Goal: Obtain resource: Download file/media

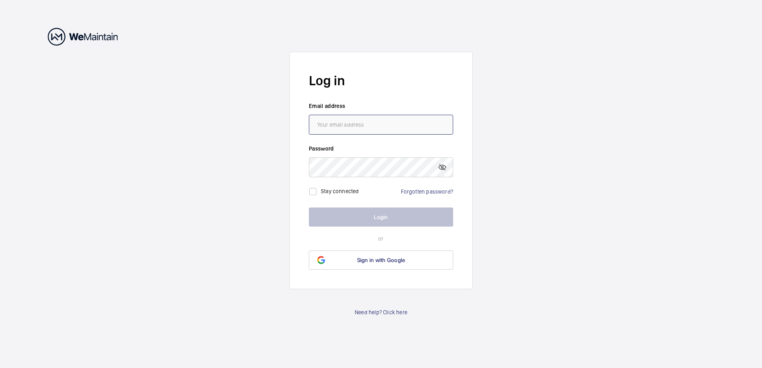
type input "[PERSON_NAME][EMAIL_ADDRESS][DOMAIN_NAME]"
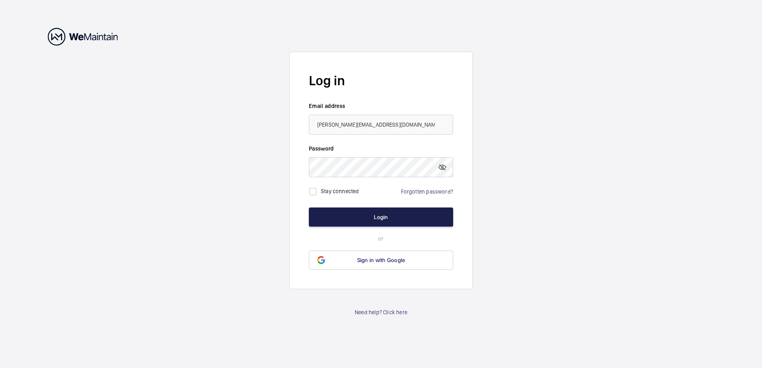
click at [374, 219] on button "Login" at bounding box center [381, 217] width 144 height 19
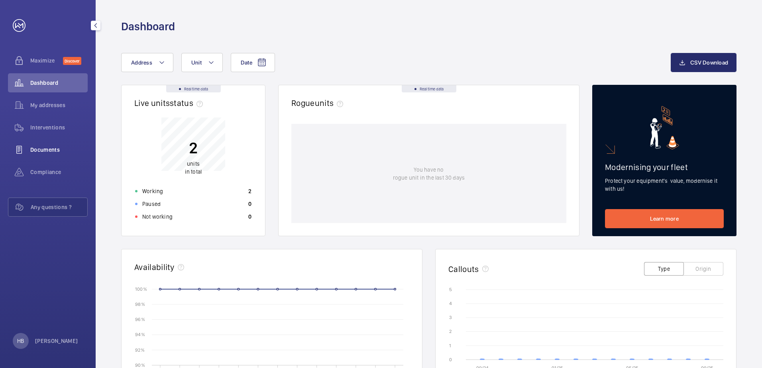
click at [46, 151] on span "Documents" at bounding box center [58, 150] width 57 height 8
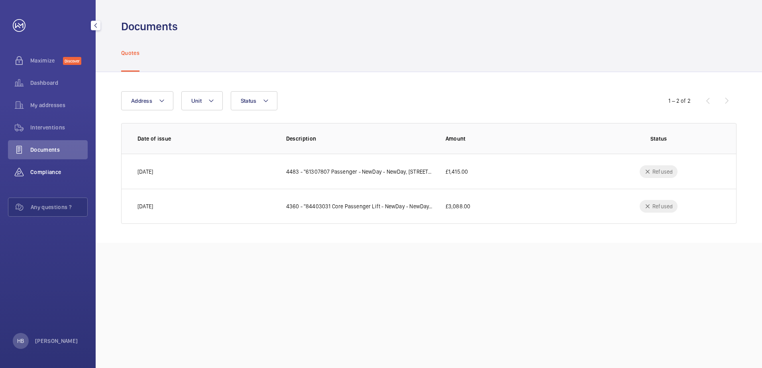
click at [57, 167] on div "Compliance" at bounding box center [48, 172] width 80 height 19
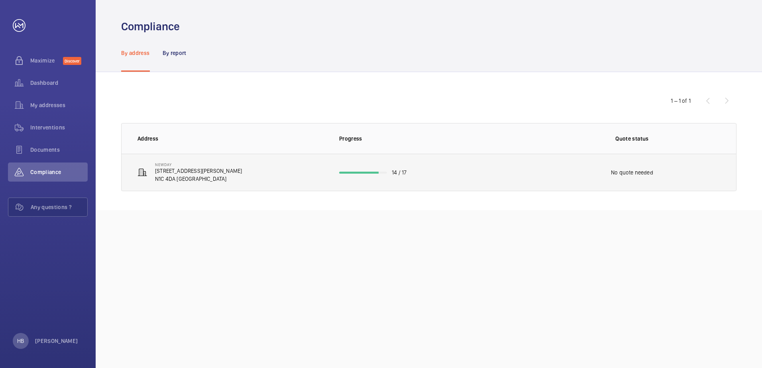
click at [222, 181] on td "NewDay [STREET_ADDRESS][PERSON_NAME]" at bounding box center [224, 172] width 205 height 37
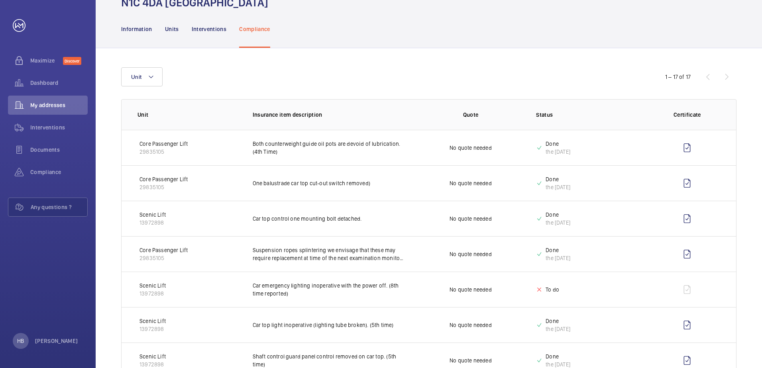
scroll to position [54, 0]
click at [41, 150] on span "Documents" at bounding box center [58, 150] width 57 height 8
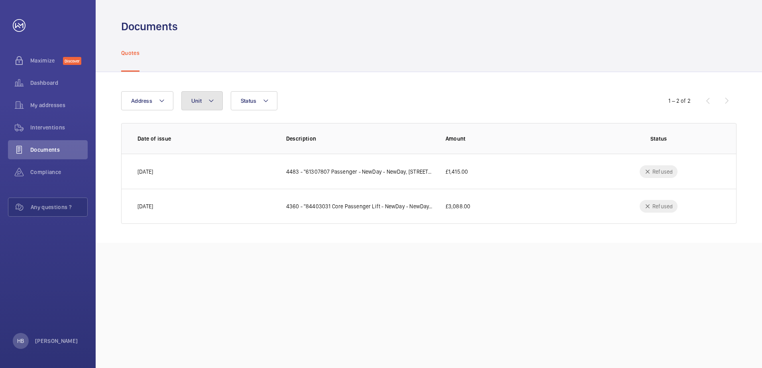
click at [189, 98] on button "Unit" at bounding box center [201, 100] width 41 height 19
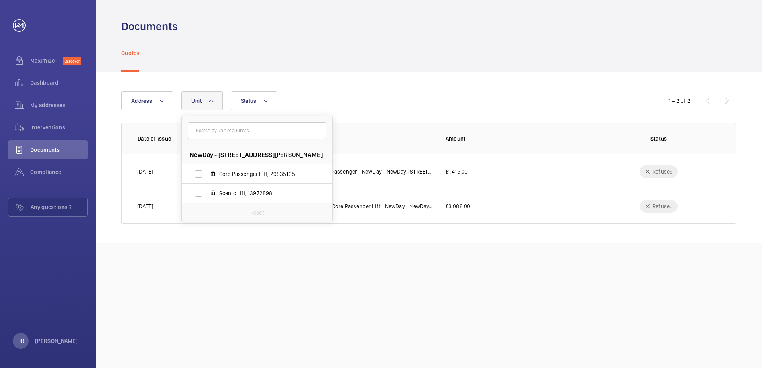
click at [366, 94] on div "Address [STREET_ADDRESS][PERSON_NAME] Core Passenger Lift, 29835105 Scenic Lift…" at bounding box center [381, 100] width 520 height 19
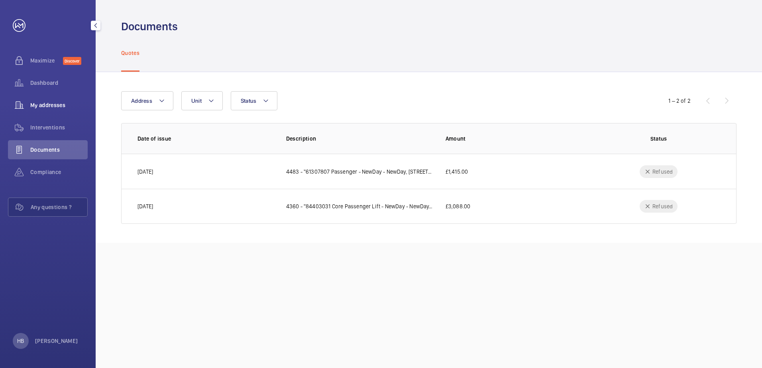
click at [38, 103] on span "My addresses" at bounding box center [58, 105] width 57 height 8
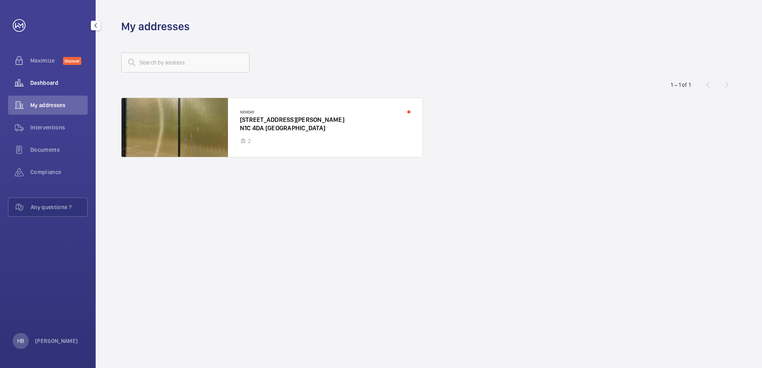
click at [30, 82] on span "Dashboard" at bounding box center [58, 83] width 57 height 8
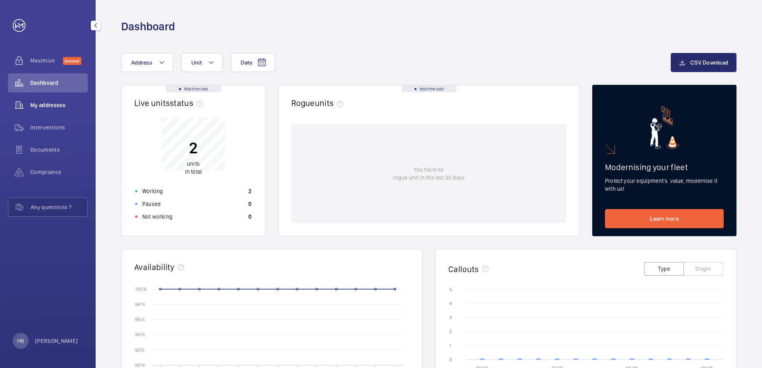
click at [55, 109] on span "My addresses" at bounding box center [58, 105] width 57 height 8
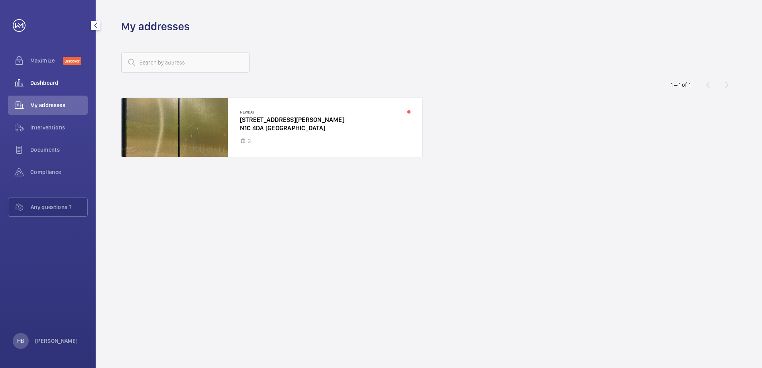
click at [46, 78] on div "Dashboard" at bounding box center [48, 82] width 80 height 19
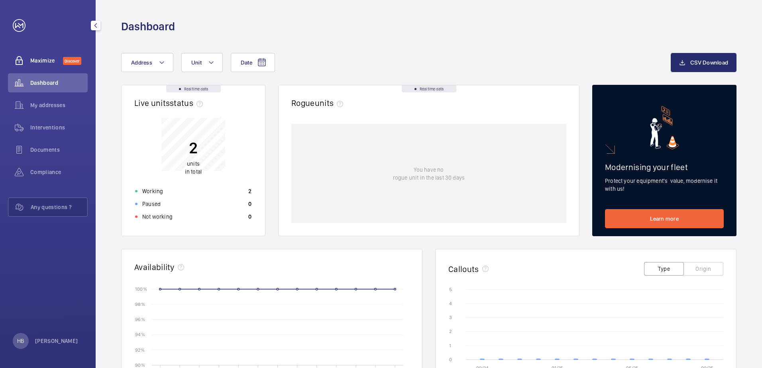
click at [45, 61] on span "Maximize" at bounding box center [46, 61] width 33 height 8
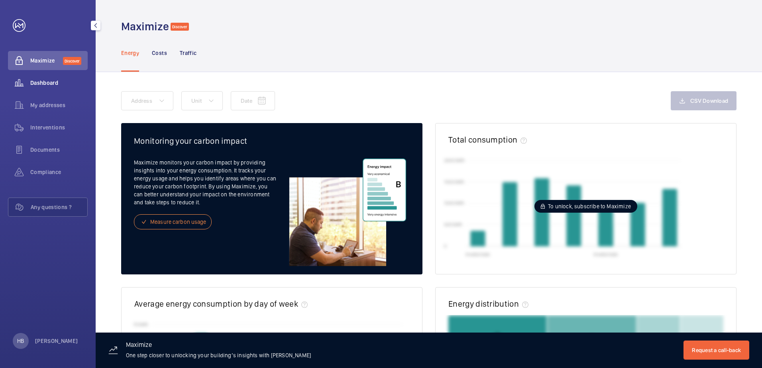
click at [41, 84] on span "Dashboard" at bounding box center [58, 83] width 57 height 8
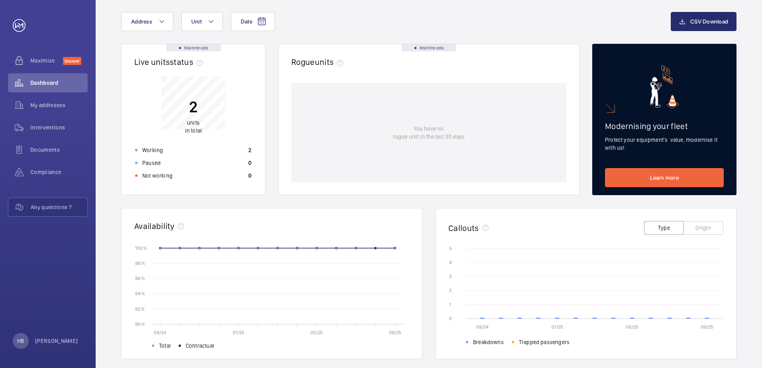
scroll to position [41, 0]
click at [35, 108] on span "My addresses" at bounding box center [58, 105] width 57 height 8
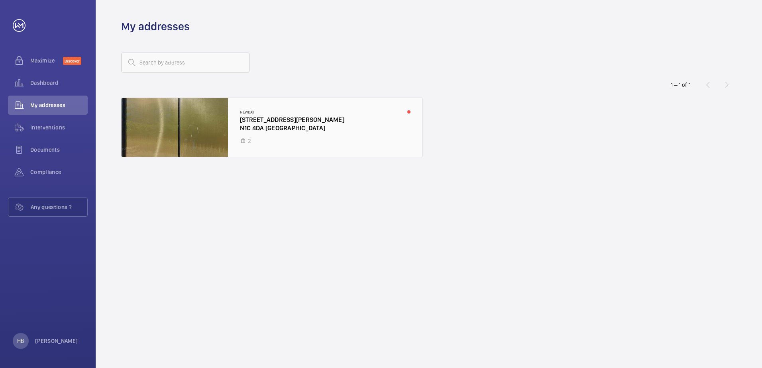
click at [294, 124] on div at bounding box center [272, 127] width 301 height 59
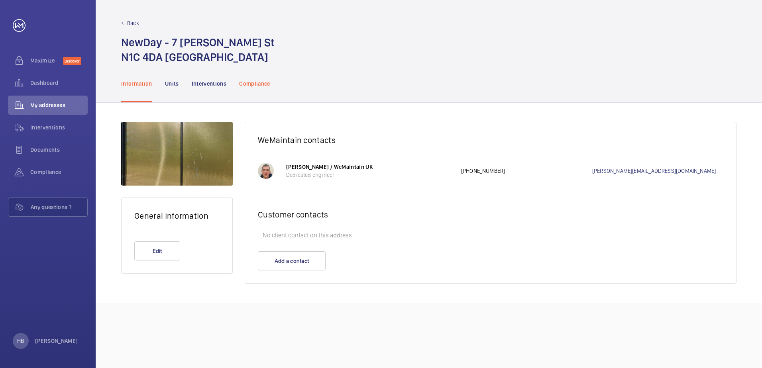
click at [247, 82] on p "Compliance" at bounding box center [254, 84] width 31 height 8
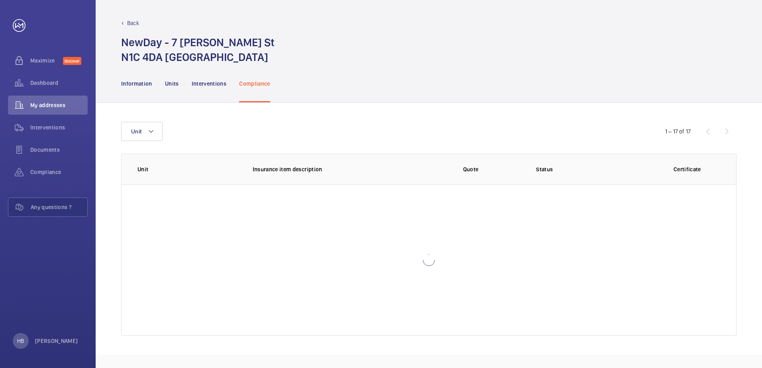
click at [394, 90] on div "Information Units Interventions Compliance" at bounding box center [429, 84] width 616 height 38
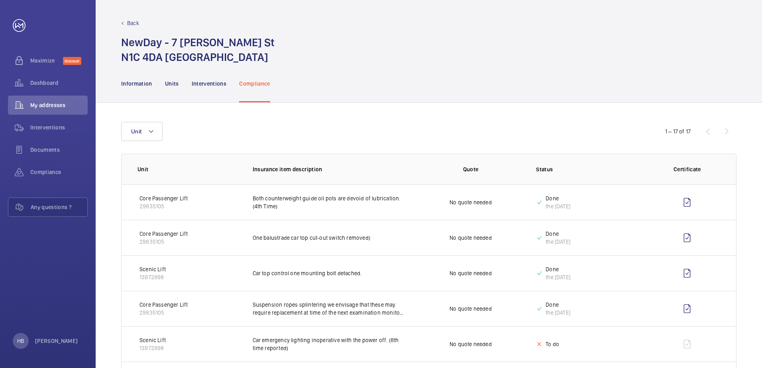
drag, startPoint x: 394, startPoint y: 90, endPoint x: 356, endPoint y: 92, distance: 37.9
click at [356, 92] on div "Information Units Interventions Compliance" at bounding box center [429, 84] width 616 height 38
click at [726, 131] on div "1 – 17 of 17" at bounding box center [689, 132] width 96 height 10
click at [279, 139] on div "Unit" at bounding box center [381, 131] width 520 height 19
click at [53, 156] on div "Documents" at bounding box center [48, 149] width 80 height 19
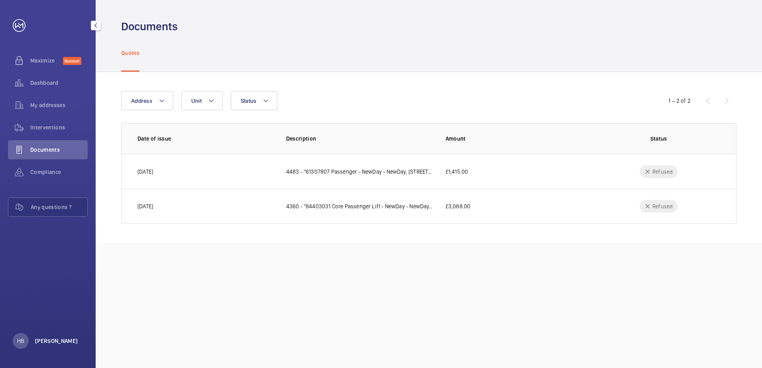
click at [48, 341] on p "[PERSON_NAME]" at bounding box center [56, 341] width 43 height 8
click at [215, 260] on div at bounding box center [381, 184] width 762 height 368
click at [19, 24] on link at bounding box center [19, 25] width 13 height 13
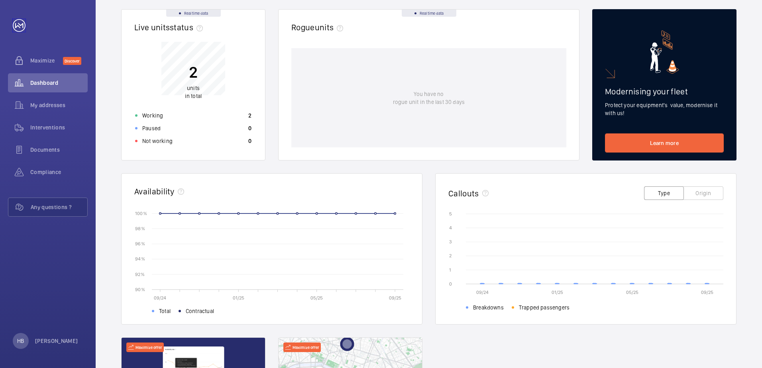
scroll to position [78, 0]
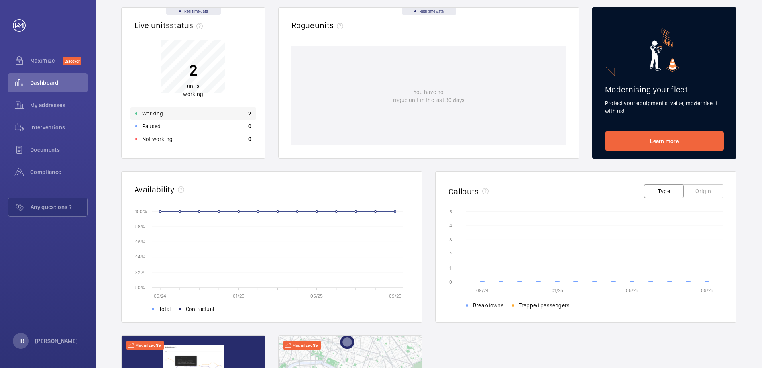
click at [160, 115] on p "Working" at bounding box center [152, 114] width 21 height 8
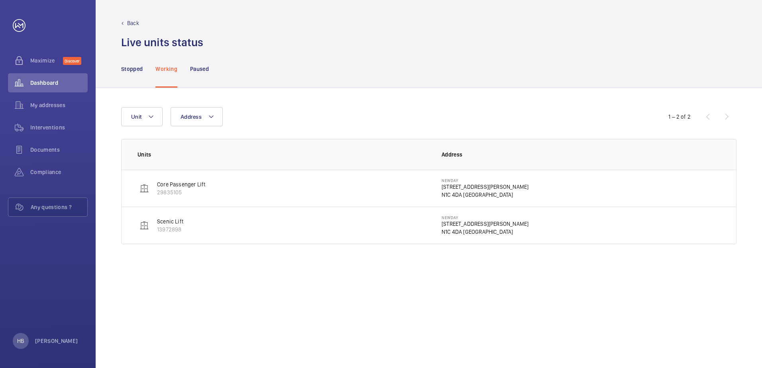
click at [184, 184] on p "Core Passenger Lift" at bounding box center [181, 185] width 48 height 8
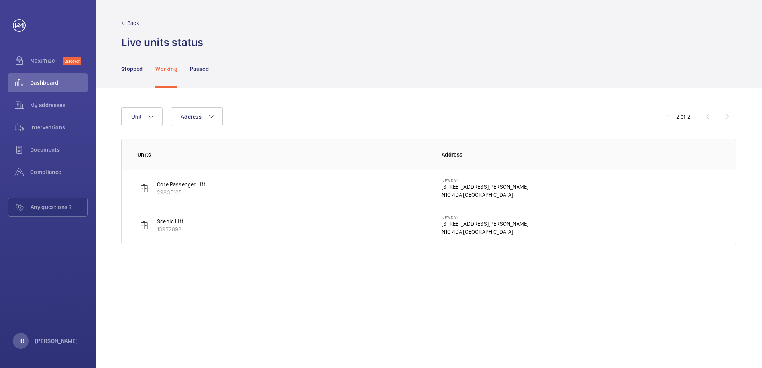
drag, startPoint x: 184, startPoint y: 184, endPoint x: 171, endPoint y: 192, distance: 15.6
click at [171, 192] on p "29835105" at bounding box center [181, 193] width 48 height 8
click at [45, 150] on span "Documents" at bounding box center [58, 150] width 57 height 8
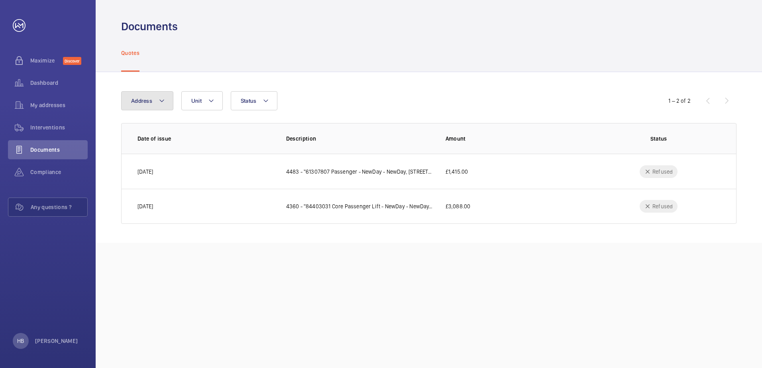
click at [153, 98] on button "Address" at bounding box center [147, 100] width 52 height 19
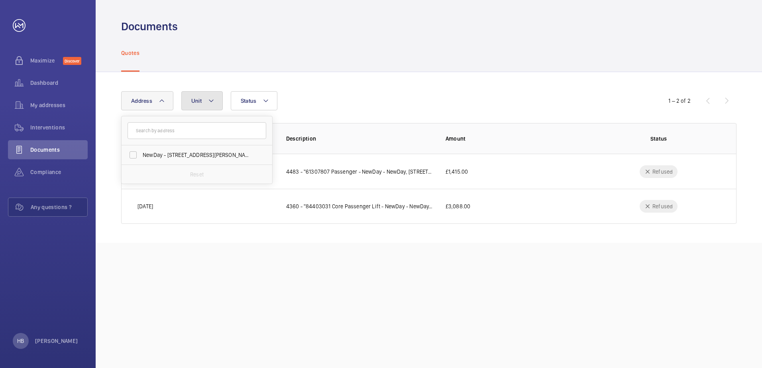
click at [203, 104] on button "Unit" at bounding box center [201, 100] width 41 height 19
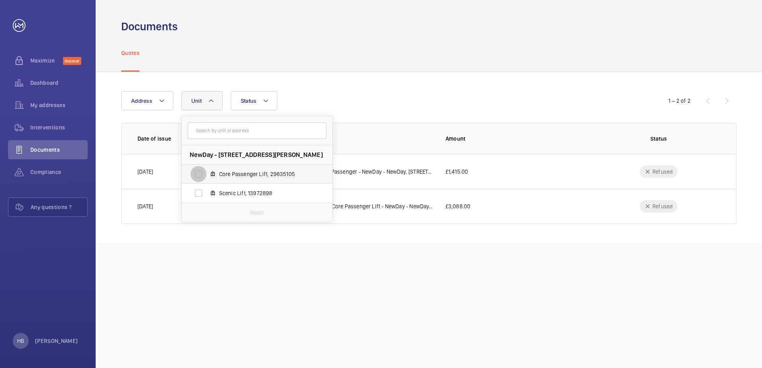
click at [196, 173] on input "Core Passenger Lift, 29835105" at bounding box center [199, 174] width 16 height 16
checkbox input "true"
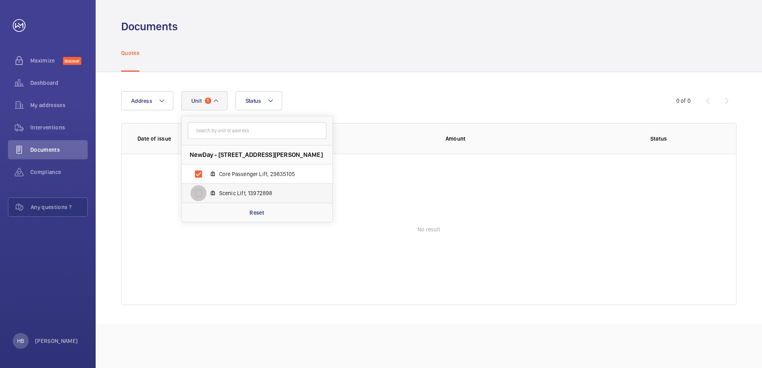
click at [197, 197] on input "Scenic Lift, 13972898" at bounding box center [199, 193] width 16 height 16
checkbox input "true"
click at [263, 104] on button "Status" at bounding box center [259, 100] width 47 height 19
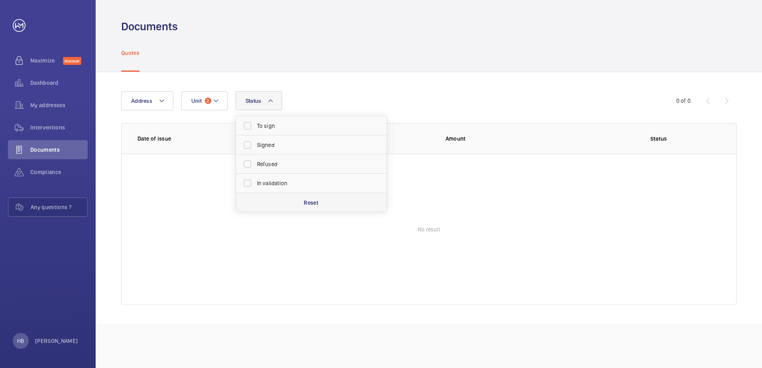
click at [312, 205] on p "Reset" at bounding box center [311, 203] width 15 height 8
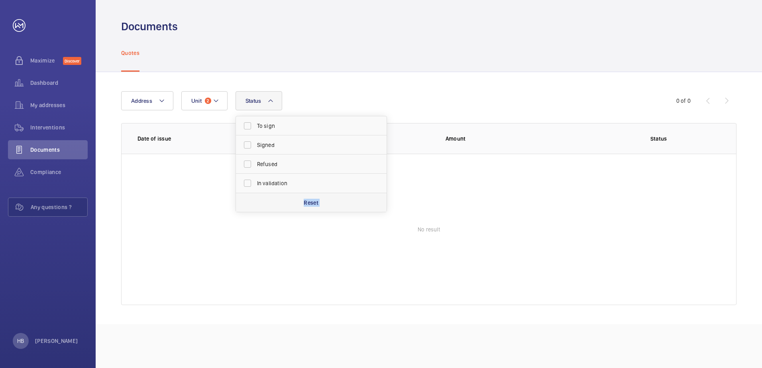
click at [312, 205] on p "Reset" at bounding box center [311, 203] width 15 height 8
click at [50, 59] on span "Maximize" at bounding box center [46, 61] width 33 height 8
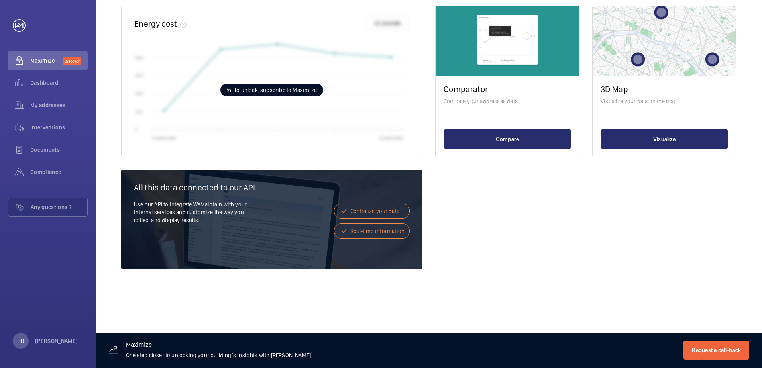
scroll to position [454, 0]
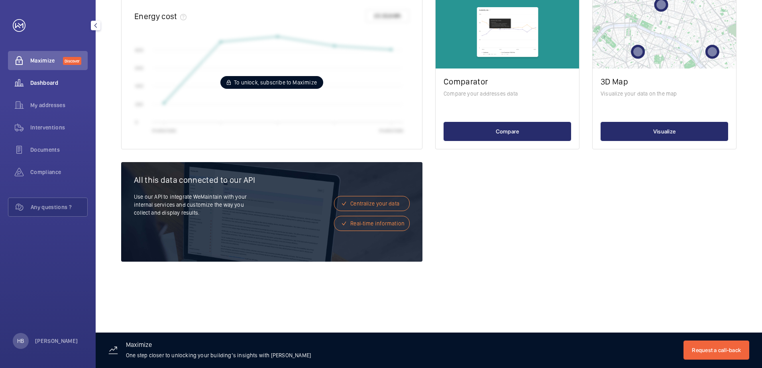
click at [48, 80] on span "Dashboard" at bounding box center [58, 83] width 57 height 8
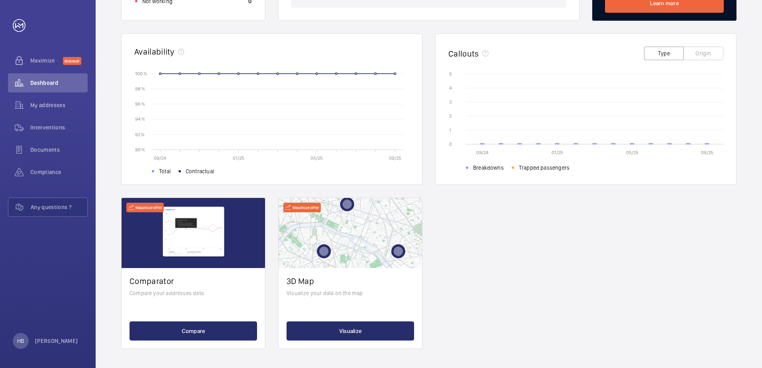
scroll to position [216, 0]
click at [53, 107] on span "My addresses" at bounding box center [58, 105] width 57 height 8
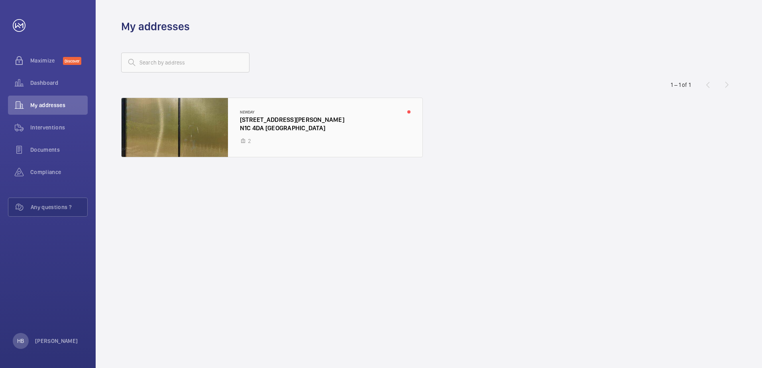
click at [270, 123] on div at bounding box center [272, 127] width 301 height 59
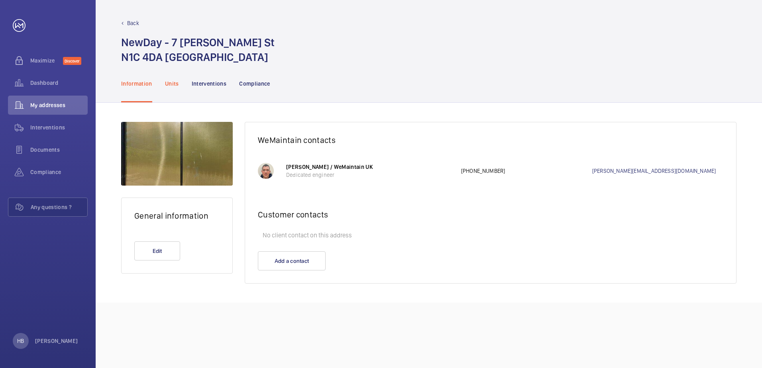
click at [173, 84] on p "Units" at bounding box center [172, 84] width 14 height 8
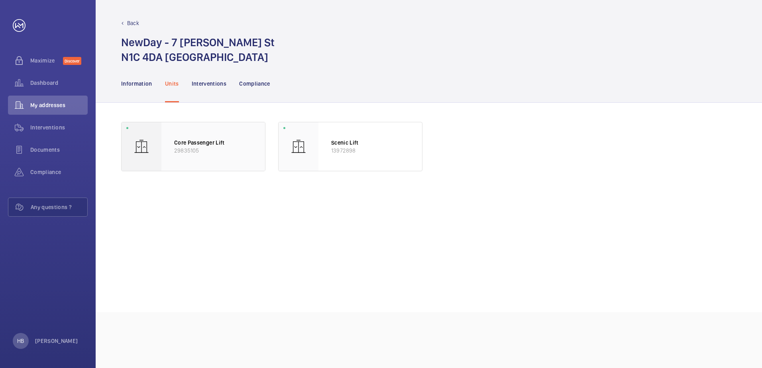
click at [201, 143] on p "Core Passenger Lift" at bounding box center [213, 143] width 78 height 8
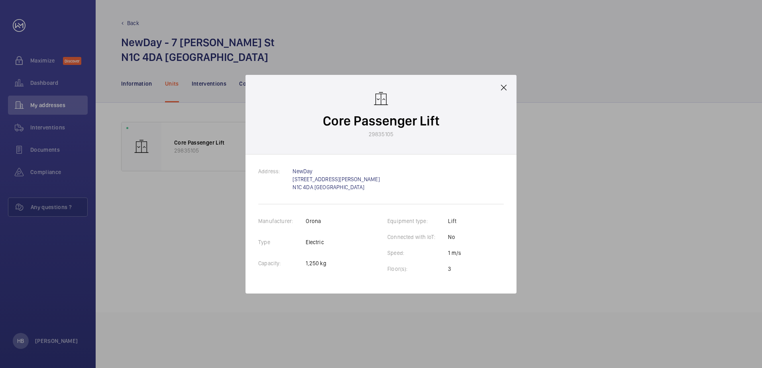
click at [502, 86] on mat-icon at bounding box center [504, 88] width 10 height 10
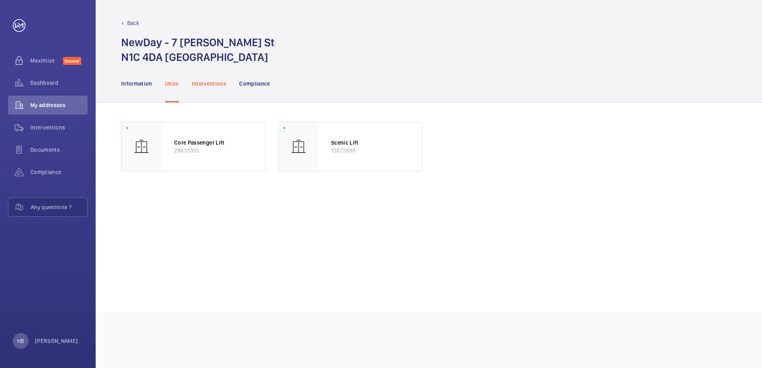
click at [207, 81] on p "Interventions" at bounding box center [209, 84] width 35 height 8
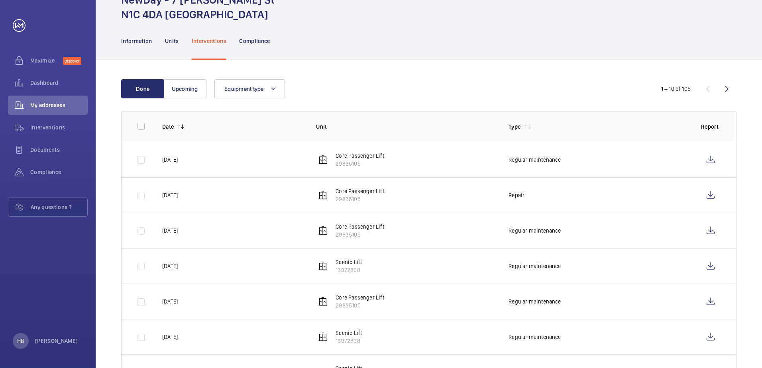
scroll to position [54, 0]
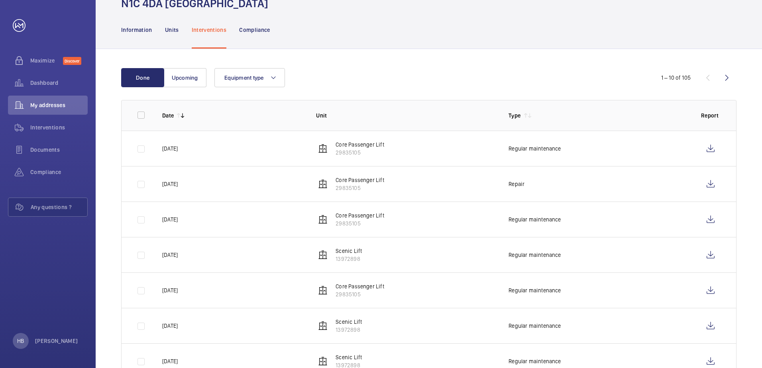
click at [141, 148] on td at bounding box center [136, 148] width 28 height 35
click at [140, 149] on td at bounding box center [136, 148] width 28 height 35
click at [320, 89] on wm-front-table "Done Upcoming Equipment type 1 – 10 of 105 Date Unit Type Report [DATE] Core Pa…" at bounding box center [429, 277] width 616 height 418
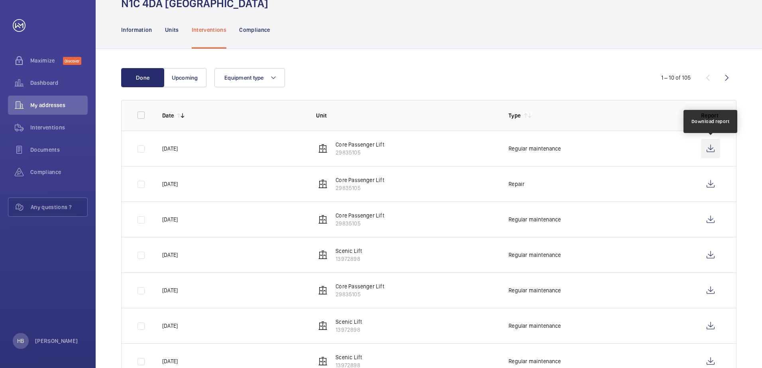
click at [715, 147] on wm-front-icon-button at bounding box center [710, 148] width 19 height 19
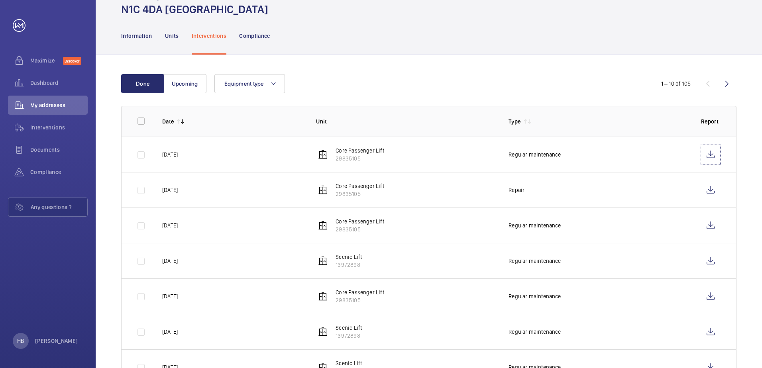
scroll to position [48, 0]
click at [708, 190] on wm-front-icon-button at bounding box center [710, 189] width 19 height 19
click at [705, 261] on wm-front-icon-button at bounding box center [710, 260] width 19 height 19
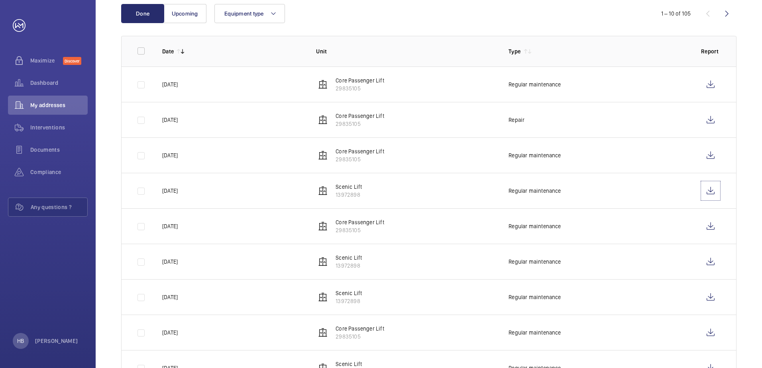
scroll to position [120, 0]
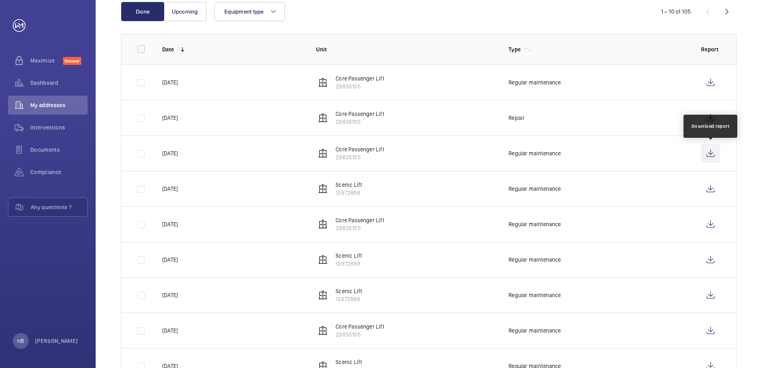
click at [711, 153] on wm-front-icon-button at bounding box center [710, 153] width 19 height 19
click at [54, 90] on div "Dashboard" at bounding box center [48, 82] width 80 height 19
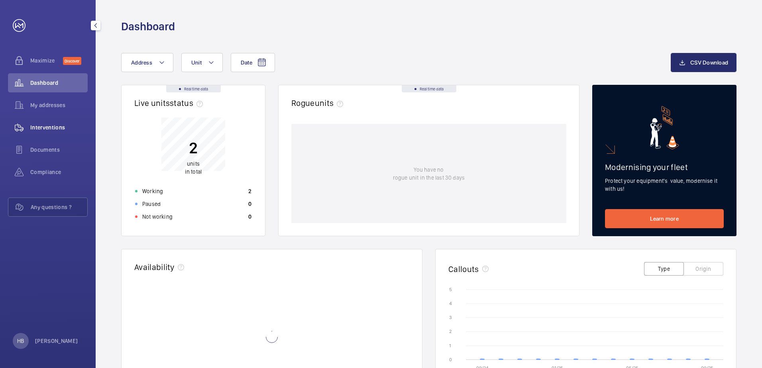
click at [47, 122] on div "Interventions" at bounding box center [48, 127] width 80 height 19
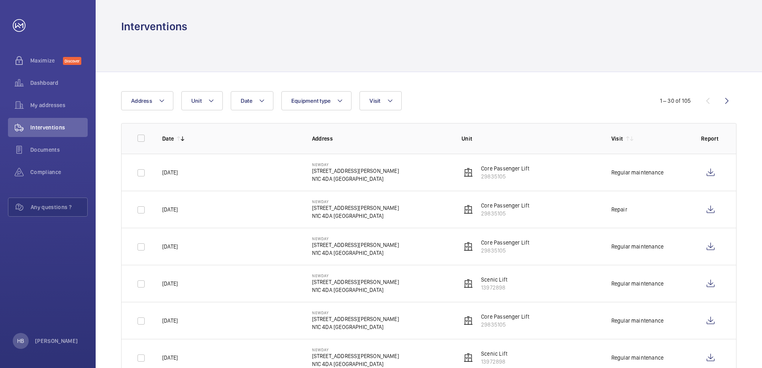
click at [443, 105] on div "Date Address Unit Equipment type Visit" at bounding box center [381, 100] width 520 height 19
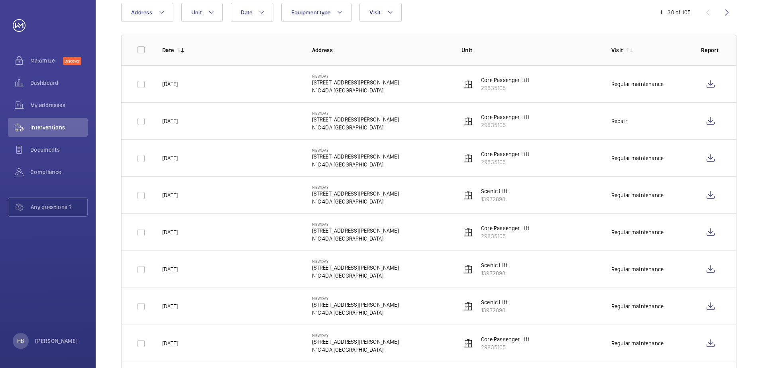
scroll to position [89, 0]
click at [49, 173] on span "Compliance" at bounding box center [58, 172] width 57 height 8
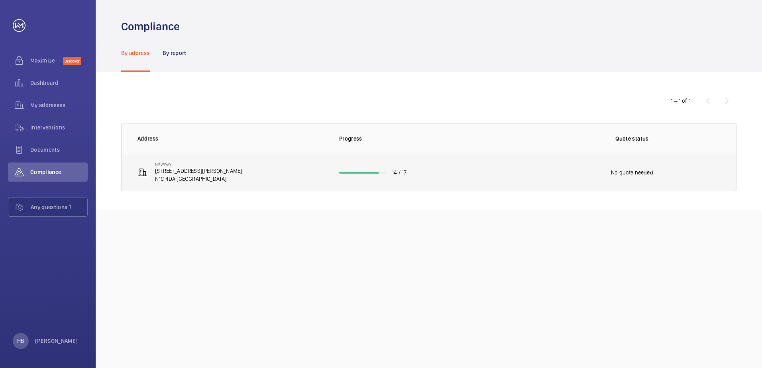
click at [186, 177] on p "N1C 4DA [GEOGRAPHIC_DATA]" at bounding box center [198, 179] width 87 height 8
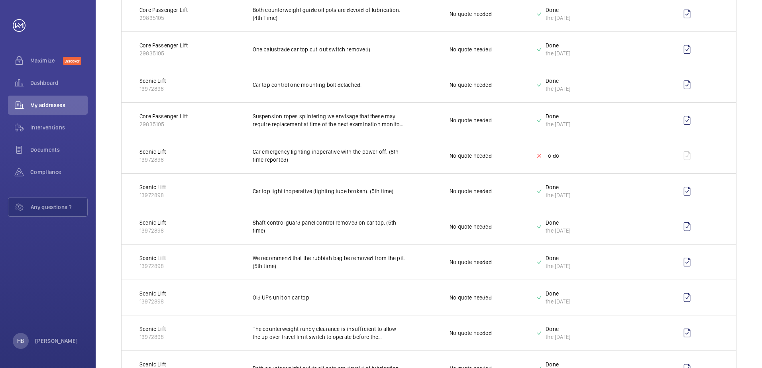
scroll to position [187, 0]
